Goal: Find specific page/section: Find specific page/section

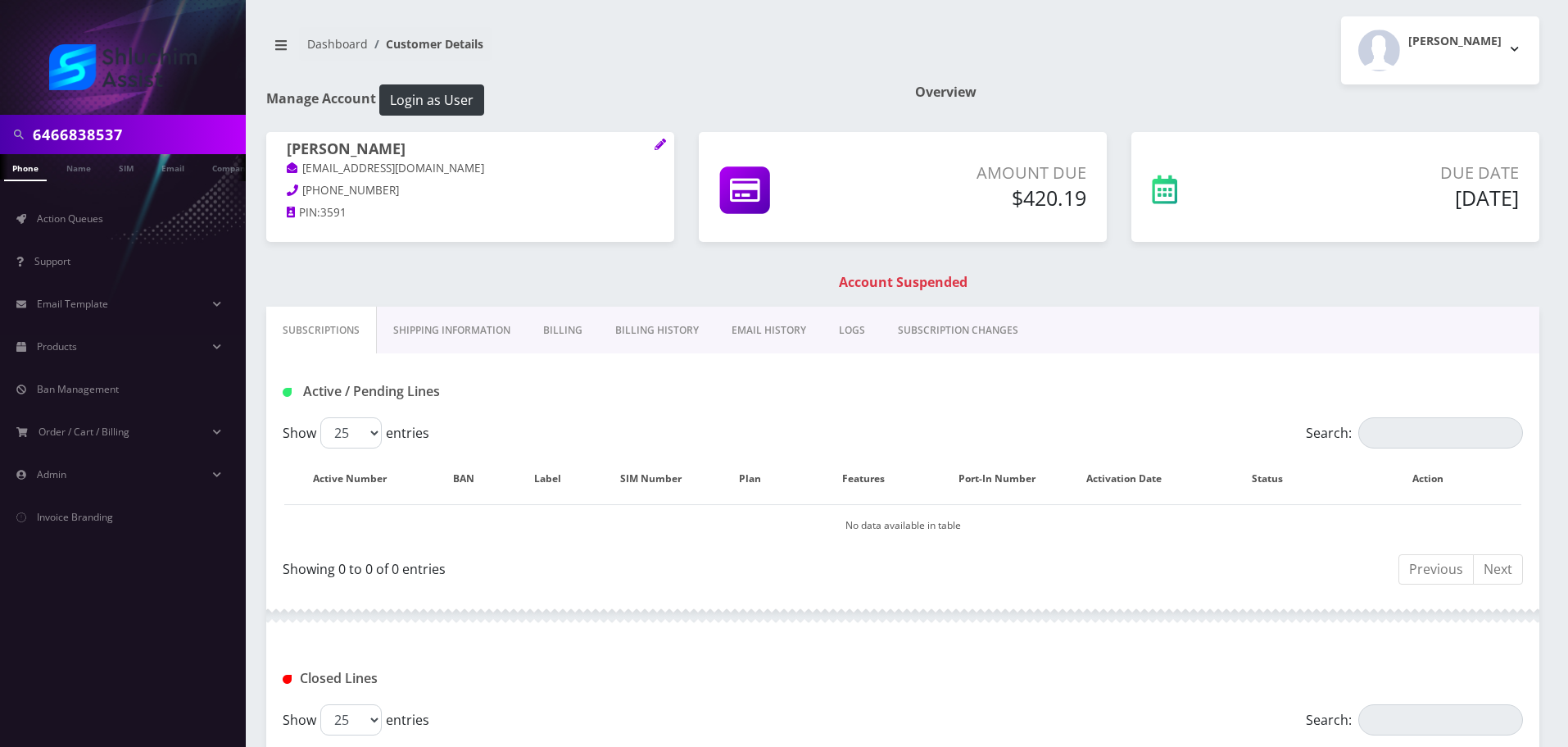
type input "6466838537"
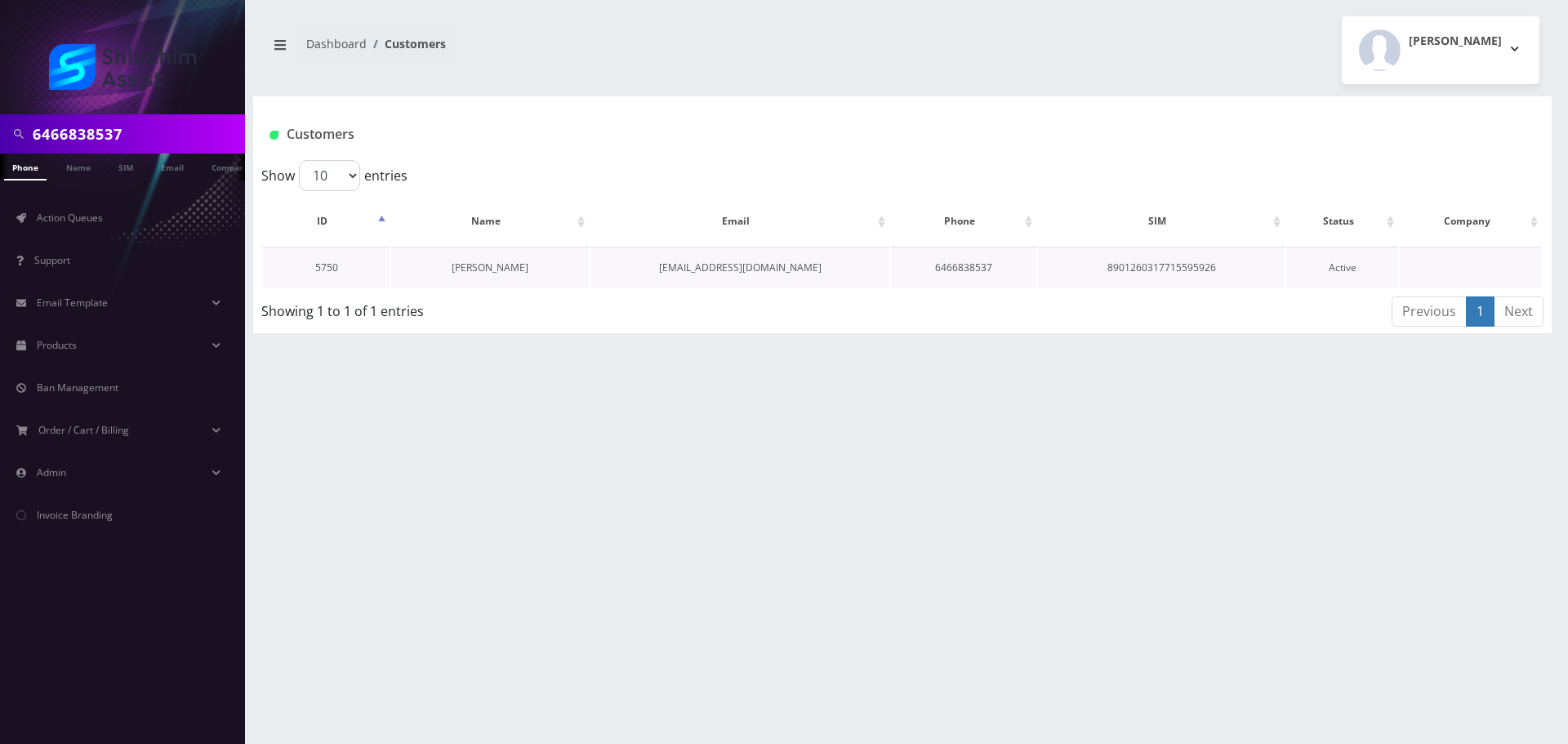
click at [487, 270] on link "Chaya Hildeshaim" at bounding box center [489, 268] width 76 height 14
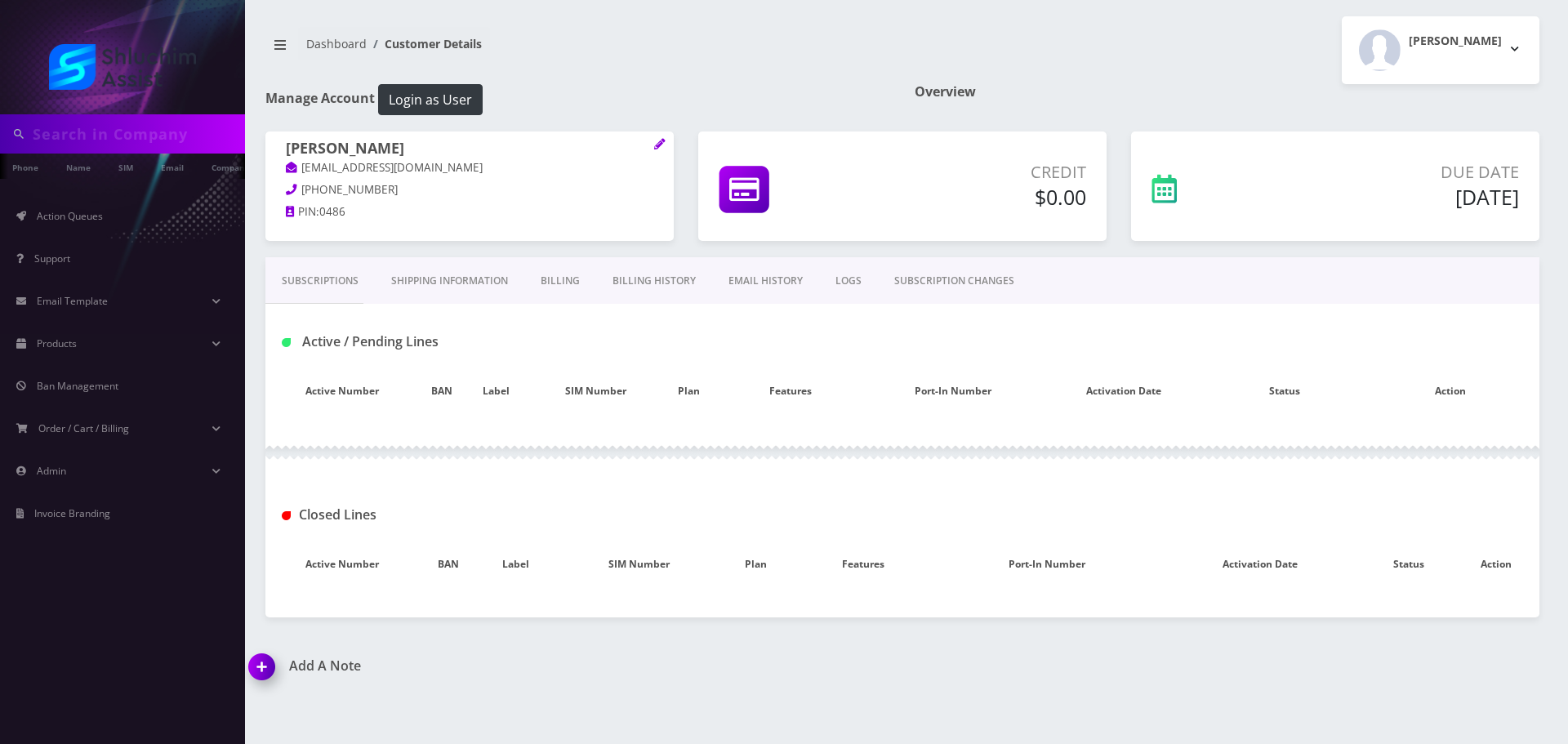
type input "6466838537"
